Goal: Task Accomplishment & Management: Manage account settings

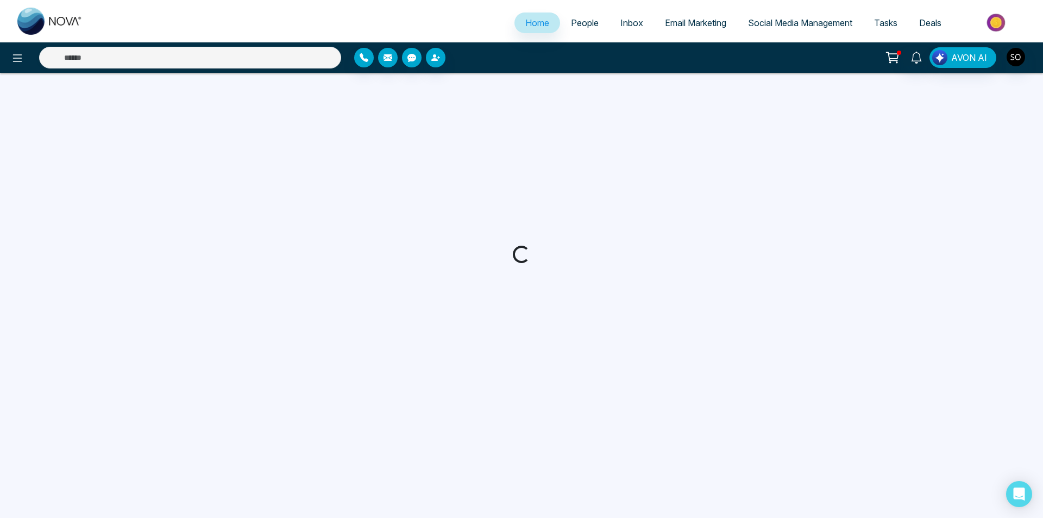
select select "*"
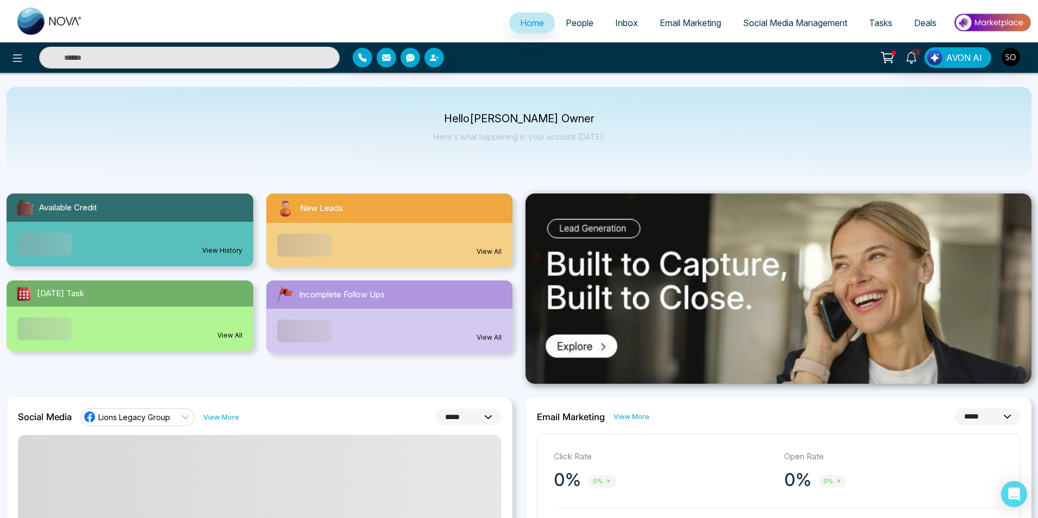
click at [581, 23] on span "People" at bounding box center [580, 22] width 28 height 11
